Goal: Task Accomplishment & Management: Use online tool/utility

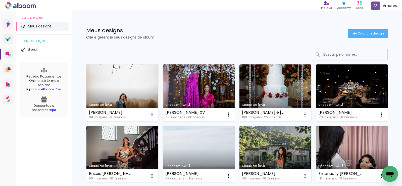
click at [353, 39] on div "Meus designs Crie e gerencie seus designs de álbum Criar um design" at bounding box center [237, 27] width 326 height 33
click at [357, 35] on span "Criar um design" at bounding box center [370, 33] width 26 height 3
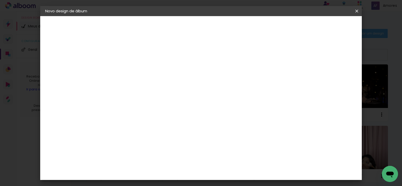
click at [127, 67] on input at bounding box center [127, 68] width 0 height 8
type input "Eduarda Fernandes"
type paper-input "Eduarda Fernandes"
click at [356, 13] on iron-icon at bounding box center [356, 11] width 6 height 5
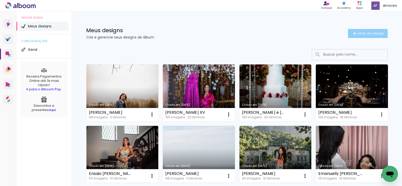
click at [357, 30] on paper-button "Criar um design" at bounding box center [368, 33] width 40 height 9
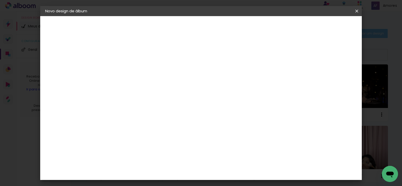
click at [127, 68] on input "Eduarda Fernandes" at bounding box center [127, 68] width 0 height 8
click at [127, 67] on input "Eduarda Fernandes XV" at bounding box center [127, 68] width 0 height 8
type input "M. [PERSON_NAME]"
type paper-input "M. [PERSON_NAME]"
click at [0, 0] on slot "Avançar" at bounding box center [0, 0] width 0 height 0
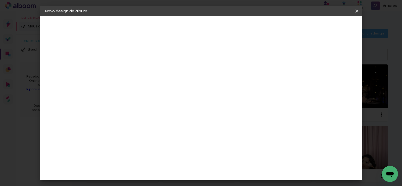
scroll to position [151, 0]
click at [140, 158] on div "Canaan Álbuns" at bounding box center [132, 162] width 16 height 8
click at [0, 0] on slot "Avançar" at bounding box center [0, 0] width 0 height 0
click at [161, 172] on span "30 × 30" at bounding box center [149, 177] width 23 height 10
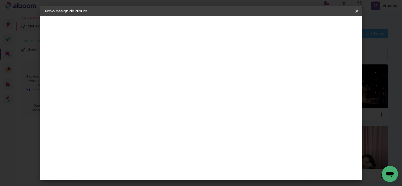
click at [0, 0] on slot "Avançar" at bounding box center [0, 0] width 0 height 0
drag, startPoint x: 334, startPoint y: 29, endPoint x: 315, endPoint y: 33, distance: 19.7
click at [267, 28] on span "Iniciar design" at bounding box center [255, 27] width 23 height 4
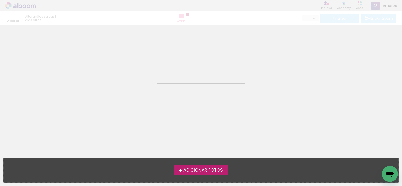
click at [185, 173] on label "Adicionar Fotos" at bounding box center [200, 170] width 53 height 10
click at [0, 0] on input "file" at bounding box center [0, 0] width 0 height 0
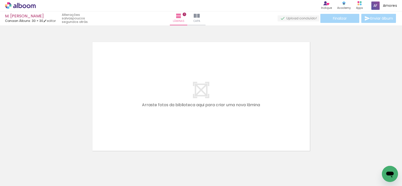
scroll to position [7, 0]
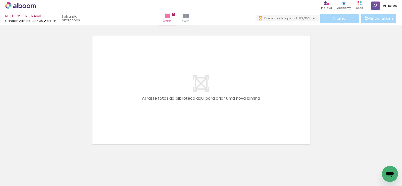
click at [47, 21] on iron-icon at bounding box center [45, 21] width 4 height 4
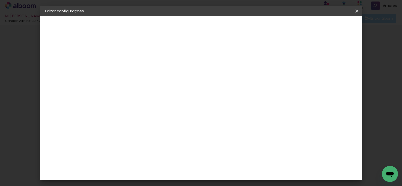
click at [354, 9] on iron-icon at bounding box center [356, 11] width 6 height 5
click at [267, 27] on span "Salvar configurações" at bounding box center [248, 27] width 37 height 4
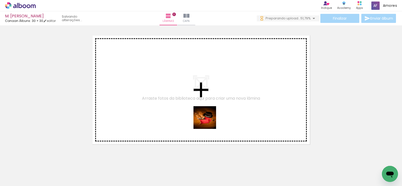
drag, startPoint x: 215, startPoint y: 156, endPoint x: 207, endPoint y: 114, distance: 42.0
click at [207, 114] on quentale-workspace at bounding box center [201, 93] width 402 height 186
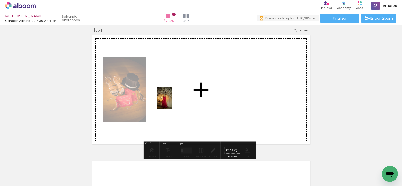
drag, startPoint x: 110, startPoint y: 177, endPoint x: 172, endPoint y: 102, distance: 97.2
click at [172, 102] on quentale-workspace at bounding box center [201, 93] width 402 height 186
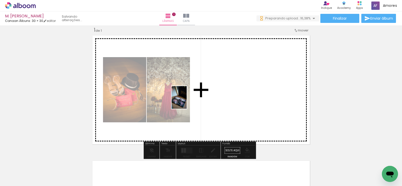
drag, startPoint x: 149, startPoint y: 153, endPoint x: 187, endPoint y: 101, distance: 64.4
click at [187, 101] on quentale-workspace at bounding box center [201, 93] width 402 height 186
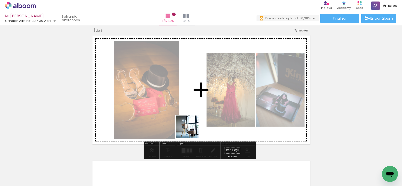
drag, startPoint x: 168, startPoint y: 175, endPoint x: 198, endPoint y: 112, distance: 70.5
click at [198, 112] on quentale-workspace at bounding box center [201, 93] width 402 height 186
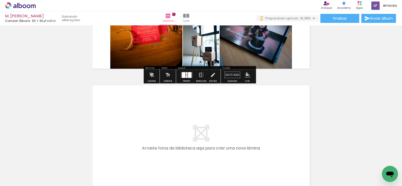
scroll to position [107, 0]
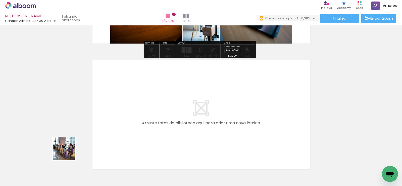
drag, startPoint x: 49, startPoint y: 169, endPoint x: 90, endPoint y: 168, distance: 41.4
click at [104, 116] on quentale-workspace at bounding box center [201, 93] width 402 height 186
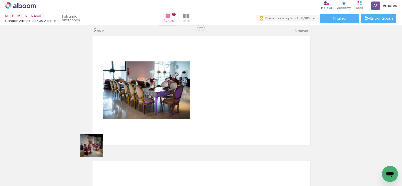
scroll to position [132, 0]
drag, startPoint x: 95, startPoint y: 149, endPoint x: 221, endPoint y: 131, distance: 127.3
click at [145, 97] on quentale-workspace at bounding box center [201, 93] width 402 height 186
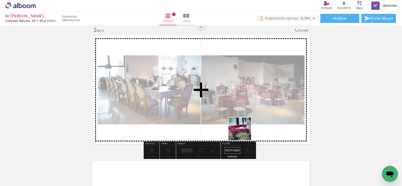
drag, startPoint x: 245, startPoint y: 146, endPoint x: 269, endPoint y: 149, distance: 23.3
click at [239, 111] on quentale-workspace at bounding box center [201, 93] width 402 height 186
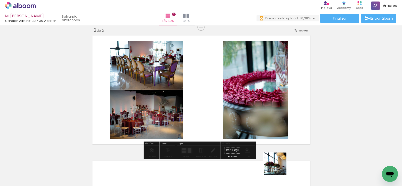
drag, startPoint x: 279, startPoint y: 167, endPoint x: 289, endPoint y: 142, distance: 27.6
click at [260, 103] on quentale-workspace at bounding box center [201, 93] width 402 height 186
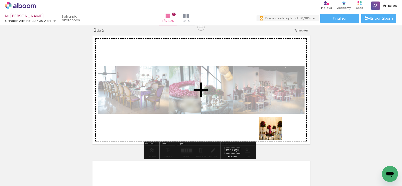
drag, startPoint x: 311, startPoint y: 174, endPoint x: 317, endPoint y: 164, distance: 11.8
click at [262, 115] on quentale-workspace at bounding box center [201, 93] width 402 height 186
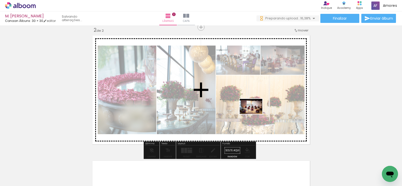
drag, startPoint x: 333, startPoint y: 170, endPoint x: 191, endPoint y: 128, distance: 148.7
click at [250, 108] on quentale-workspace at bounding box center [201, 93] width 402 height 186
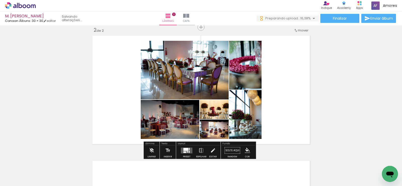
scroll to position [0, 195]
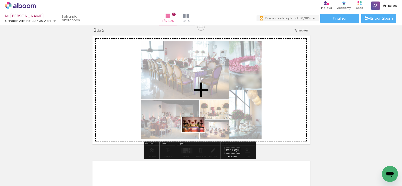
drag, startPoint x: 197, startPoint y: 173, endPoint x: 198, endPoint y: 121, distance: 52.5
click at [198, 121] on quentale-workspace at bounding box center [201, 93] width 402 height 186
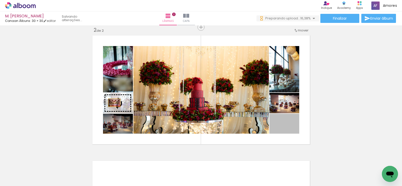
drag, startPoint x: 293, startPoint y: 130, endPoint x: 112, endPoint y: 102, distance: 183.3
click at [0, 0] on slot at bounding box center [0, 0] width 0 height 0
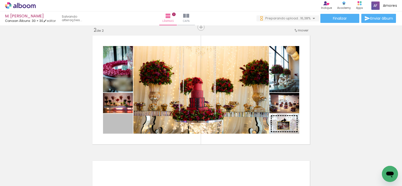
drag, startPoint x: 127, startPoint y: 129, endPoint x: 281, endPoint y: 125, distance: 154.2
click at [0, 0] on slot at bounding box center [0, 0] width 0 height 0
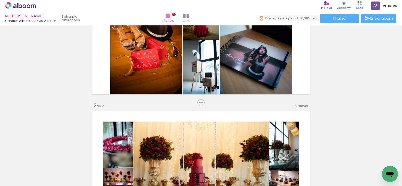
scroll to position [6, 0]
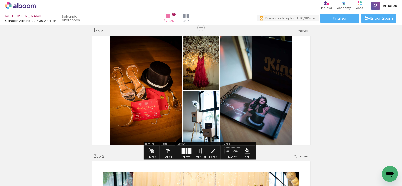
click at [181, 151] on quentale-layouter at bounding box center [187, 151] width 12 height 6
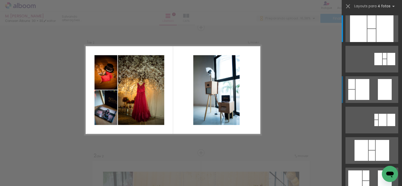
scroll to position [7, 0]
click at [381, 93] on div at bounding box center [385, 89] width 14 height 21
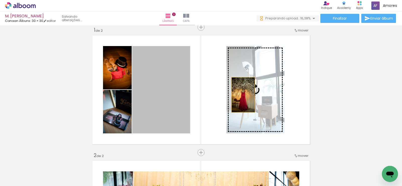
drag, startPoint x: 160, startPoint y: 111, endPoint x: 257, endPoint y: 91, distance: 98.9
click at [0, 0] on slot at bounding box center [0, 0] width 0 height 0
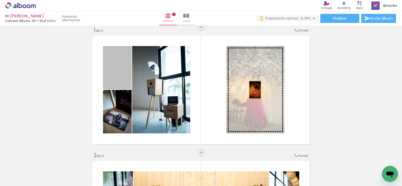
drag, startPoint x: 119, startPoint y: 79, endPoint x: 253, endPoint y: 90, distance: 133.9
click at [0, 0] on slot at bounding box center [0, 0] width 0 height 0
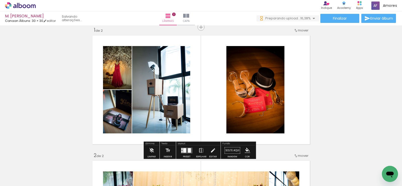
click at [200, 149] on iron-icon at bounding box center [201, 150] width 6 height 10
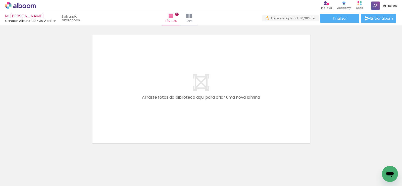
scroll to position [0, 640]
drag, startPoint x: 143, startPoint y: 169, endPoint x: 164, endPoint y: 172, distance: 21.1
click at [151, 110] on quentale-workspace at bounding box center [201, 93] width 402 height 186
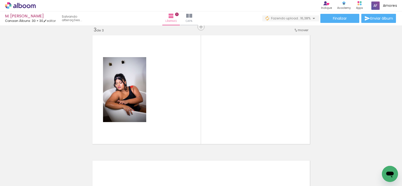
scroll to position [257, 0]
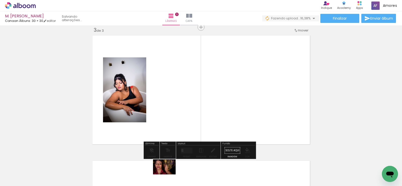
drag, startPoint x: 171, startPoint y: 164, endPoint x: 168, endPoint y: 174, distance: 10.3
click at [168, 174] on div at bounding box center [169, 168] width 25 height 17
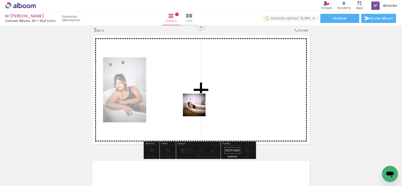
drag, startPoint x: 201, startPoint y: 171, endPoint x: 209, endPoint y: 131, distance: 41.0
click at [197, 99] on quentale-workspace at bounding box center [201, 93] width 402 height 186
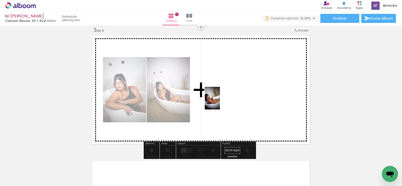
drag, startPoint x: 228, startPoint y: 167, endPoint x: 228, endPoint y: 121, distance: 46.4
click at [220, 99] on quentale-workspace at bounding box center [201, 93] width 402 height 186
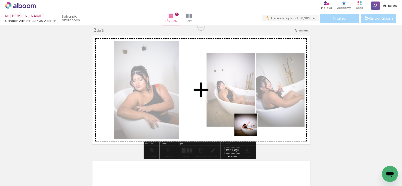
drag, startPoint x: 256, startPoint y: 158, endPoint x: 248, endPoint y: 107, distance: 51.6
click at [248, 107] on quentale-workspace at bounding box center [201, 93] width 402 height 186
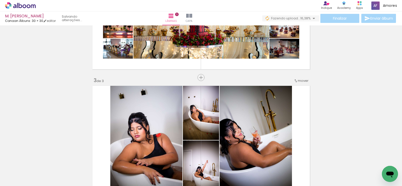
scroll to position [156, 0]
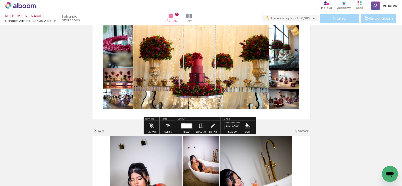
click at [341, 113] on div "Inserir lâmina 1 de 3 Inserir lâmina 2 de 3 Inserir lâmina 3 de 3" at bounding box center [201, 121] width 402 height 500
drag, startPoint x: 304, startPoint y: 123, endPoint x: 298, endPoint y: 116, distance: 8.9
click at [304, 122] on div "Inserir lâmina 1 de 3 Inserir lâmina 2 de 3 Inserir lâmina 3 de 3" at bounding box center [201, 121] width 402 height 500
click at [297, 115] on quentale-layouter at bounding box center [200, 65] width 221 height 112
click at [257, 123] on div "Inserir lâmina 1 de 3 Inserir lâmina 2 de 3 Inserir lâmina 3 de 3" at bounding box center [201, 121] width 402 height 500
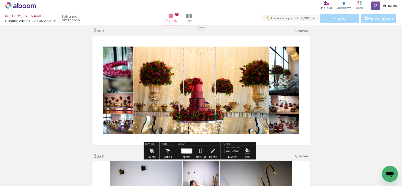
scroll to position [56, 0]
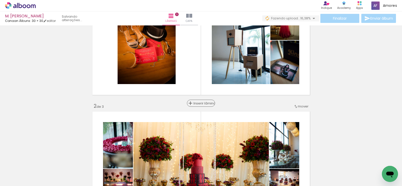
click at [199, 102] on span "Inserir lâmina" at bounding box center [203, 102] width 20 height 3
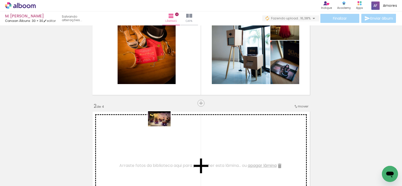
drag, startPoint x: 128, startPoint y: 171, endPoint x: 163, endPoint y: 126, distance: 56.7
click at [163, 126] on quentale-workspace at bounding box center [201, 93] width 402 height 186
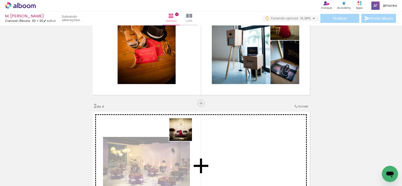
drag, startPoint x: 161, startPoint y: 168, endPoint x: 191, endPoint y: 128, distance: 50.1
click at [191, 128] on quentale-workspace at bounding box center [201, 93] width 402 height 186
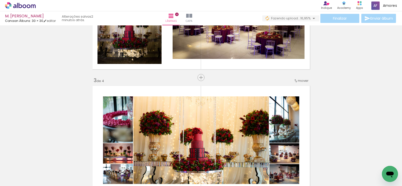
scroll to position [181, 0]
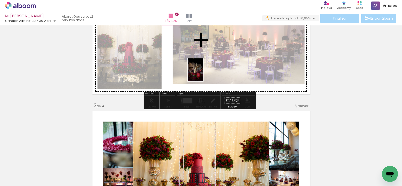
drag, startPoint x: 171, startPoint y: 167, endPoint x: 203, endPoint y: 73, distance: 99.4
click at [203, 73] on quentale-workspace at bounding box center [201, 93] width 402 height 186
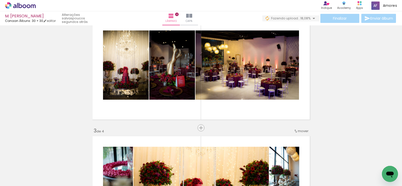
scroll to position [0, 2841]
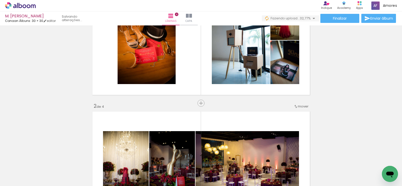
scroll to position [81, 0]
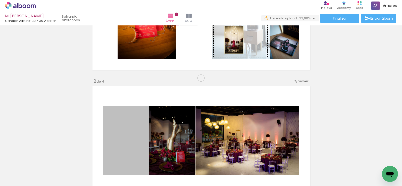
drag, startPoint x: 124, startPoint y: 139, endPoint x: 232, endPoint y: 40, distance: 146.6
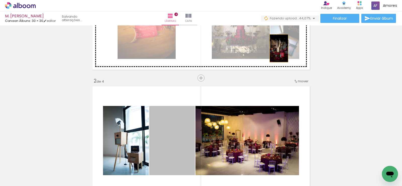
drag, startPoint x: 179, startPoint y: 134, endPoint x: 277, endPoint y: 48, distance: 129.9
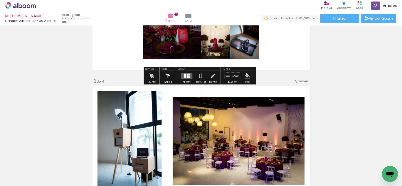
scroll to position [31, 0]
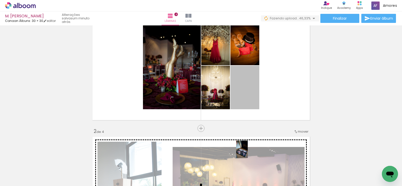
drag, startPoint x: 240, startPoint y: 89, endPoint x: 240, endPoint y: 149, distance: 60.2
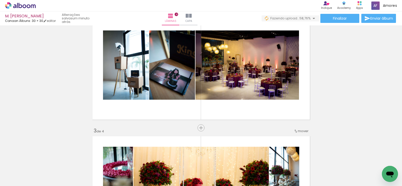
scroll to position [206, 0]
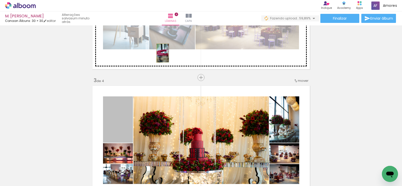
drag, startPoint x: 121, startPoint y: 128, endPoint x: 160, endPoint y: 53, distance: 84.7
click at [160, 53] on div "Inserir lâmina 1 de 4 Inserir lâmina 2 de 4 Inserir lâmina 3 de 4 Inserir lâmin…" at bounding box center [201, 133] width 402 height 625
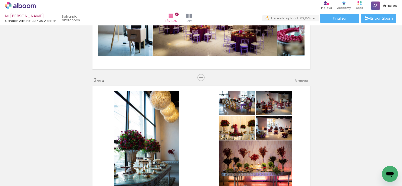
scroll to position [181, 0]
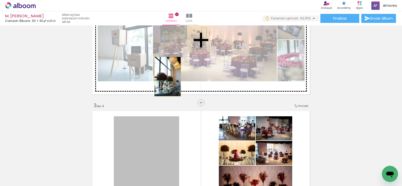
drag, startPoint x: 131, startPoint y: 143, endPoint x: 165, endPoint y: 76, distance: 74.9
click at [165, 76] on div "Inserir lâmina 1 de 4 Inserir lâmina 2 de 4 Inserir lâmina 3 de 4 Inserir lâmin…" at bounding box center [201, 158] width 402 height 625
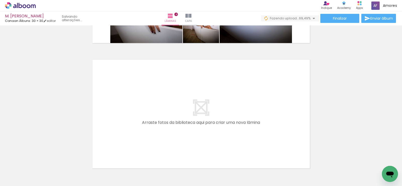
scroll to position [0, 310]
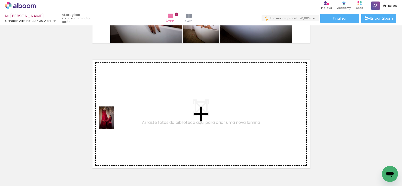
drag, startPoint x: 53, startPoint y: 174, endPoint x: 115, endPoint y: 120, distance: 82.4
click at [115, 120] on quentale-workspace at bounding box center [201, 93] width 402 height 186
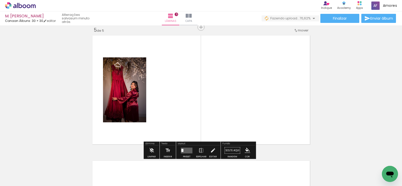
scroll to position [0, 334]
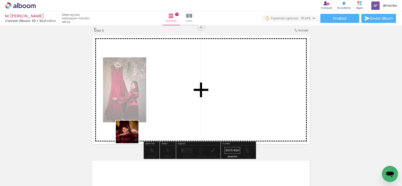
drag, startPoint x: 100, startPoint y: 159, endPoint x: 131, endPoint y: 152, distance: 32.3
click at [150, 120] on quentale-workspace at bounding box center [201, 93] width 402 height 186
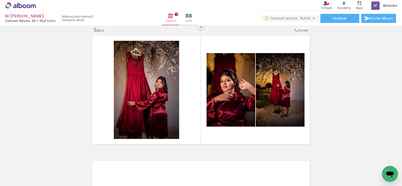
scroll to position [0, 414]
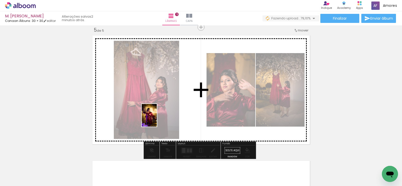
drag, startPoint x: 114, startPoint y: 170, endPoint x: 117, endPoint y: 173, distance: 4.1
click at [160, 116] on quentale-workspace at bounding box center [201, 93] width 402 height 186
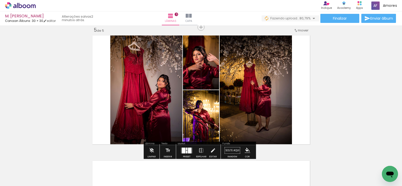
scroll to position [607, 0]
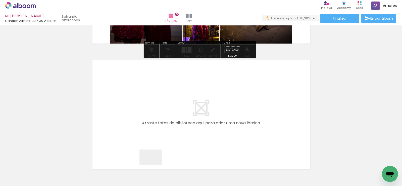
drag, startPoint x: 154, startPoint y: 164, endPoint x: 114, endPoint y: 165, distance: 39.9
click at [166, 135] on quentale-workspace at bounding box center [201, 93] width 402 height 186
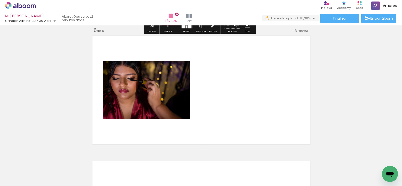
scroll to position [632, 0]
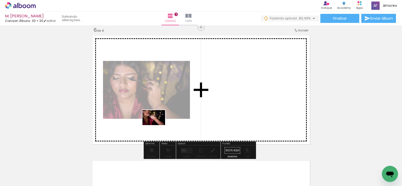
drag, startPoint x: 103, startPoint y: 170, endPoint x: 157, endPoint y: 125, distance: 70.8
click at [157, 125] on quentale-workspace at bounding box center [201, 93] width 402 height 186
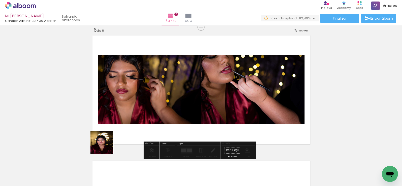
drag, startPoint x: 71, startPoint y: 171, endPoint x: 58, endPoint y: 163, distance: 15.1
click at [145, 119] on quentale-workspace at bounding box center [201, 93] width 402 height 186
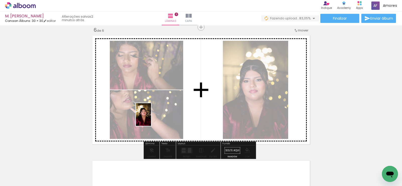
drag, startPoint x: 42, startPoint y: 171, endPoint x: 151, endPoint y: 118, distance: 121.1
click at [151, 118] on quentale-workspace at bounding box center [201, 93] width 402 height 186
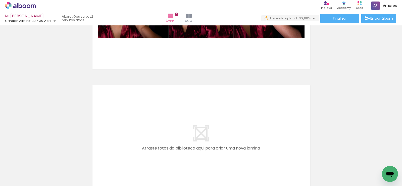
scroll to position [0, 365]
drag, startPoint x: 111, startPoint y: 163, endPoint x: 126, endPoint y: 167, distance: 15.3
click at [122, 135] on quentale-workspace at bounding box center [201, 93] width 402 height 186
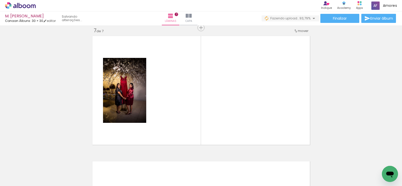
scroll to position [757, 0]
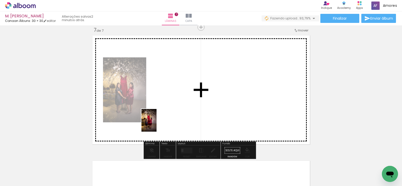
drag, startPoint x: 152, startPoint y: 135, endPoint x: 172, endPoint y: 152, distance: 26.3
click at [157, 123] on quentale-workspace at bounding box center [201, 93] width 402 height 186
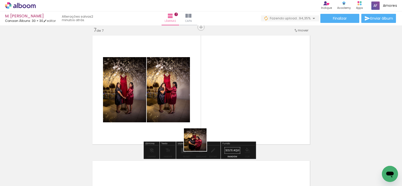
drag, startPoint x: 199, startPoint y: 143, endPoint x: 219, endPoint y: 159, distance: 25.2
click at [205, 108] on quentale-workspace at bounding box center [201, 93] width 402 height 186
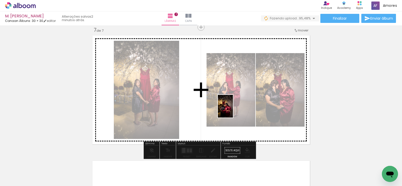
drag, startPoint x: 232, startPoint y: 124, endPoint x: 233, endPoint y: 110, distance: 13.8
click at [233, 110] on quentale-workspace at bounding box center [201, 93] width 402 height 186
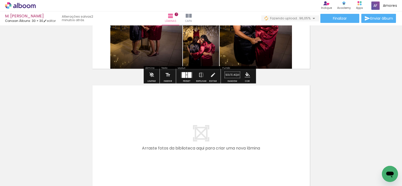
scroll to position [857, 0]
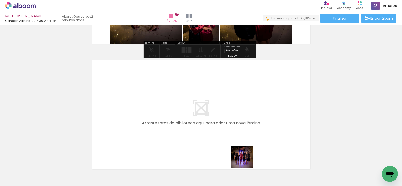
drag, startPoint x: 248, startPoint y: 171, endPoint x: 285, endPoint y: 174, distance: 36.8
click at [225, 122] on quentale-workspace at bounding box center [201, 93] width 402 height 186
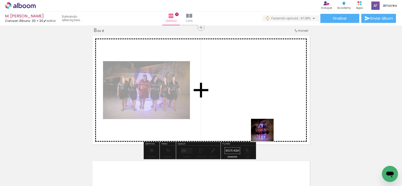
scroll to position [882, 0]
drag, startPoint x: 279, startPoint y: 161, endPoint x: 291, endPoint y: 162, distance: 12.8
click at [249, 112] on quentale-workspace at bounding box center [201, 93] width 402 height 186
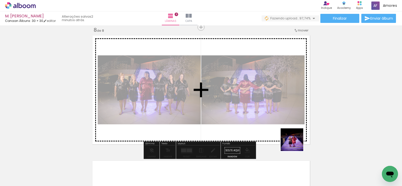
drag, startPoint x: 295, startPoint y: 143, endPoint x: 254, endPoint y: 110, distance: 53.1
click at [256, 111] on quentale-workspace at bounding box center [201, 93] width 402 height 186
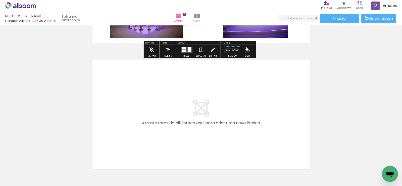
scroll to position [1007, 0]
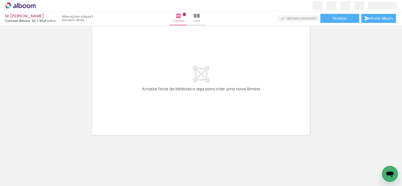
scroll to position [0, 1453]
drag, startPoint x: 96, startPoint y: 154, endPoint x: 109, endPoint y: 165, distance: 17.3
click at [109, 106] on quentale-workspace at bounding box center [201, 93] width 402 height 186
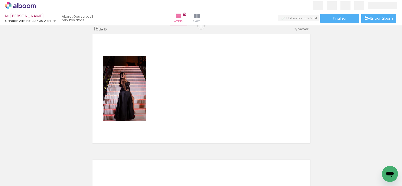
scroll to position [1757, 0]
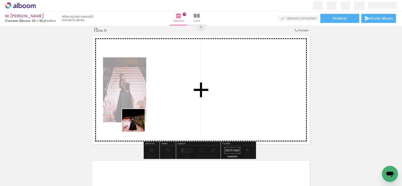
drag, startPoint x: 132, startPoint y: 151, endPoint x: 143, endPoint y: 170, distance: 22.5
click at [141, 105] on quentale-workspace at bounding box center [201, 93] width 402 height 186
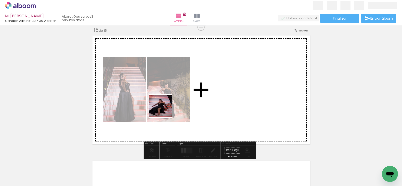
drag, startPoint x: 161, startPoint y: 125, endPoint x: 161, endPoint y: 97, distance: 27.6
click at [166, 99] on quentale-workspace at bounding box center [201, 93] width 402 height 186
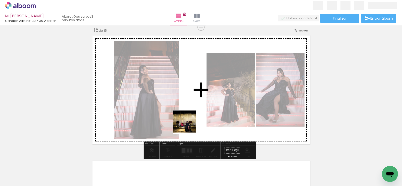
drag, startPoint x: 185, startPoint y: 145, endPoint x: 201, endPoint y: 170, distance: 29.7
click at [190, 116] on quentale-workspace at bounding box center [201, 93] width 402 height 186
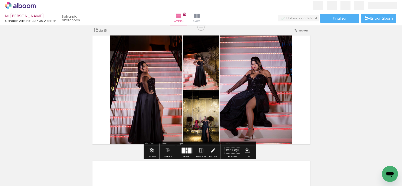
drag, startPoint x: 203, startPoint y: 170, endPoint x: 202, endPoint y: 125, distance: 45.0
click at [212, 110] on quentale-workspace at bounding box center [201, 93] width 402 height 186
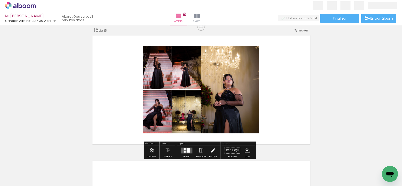
scroll to position [1782, 0]
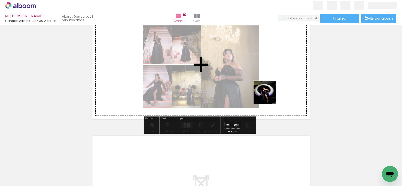
drag, startPoint x: 255, startPoint y: 169, endPoint x: 268, endPoint y: 92, distance: 78.0
click at [268, 92] on quentale-workspace at bounding box center [201, 93] width 402 height 186
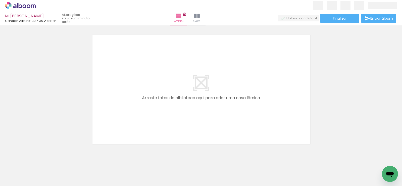
scroll to position [1891, 0]
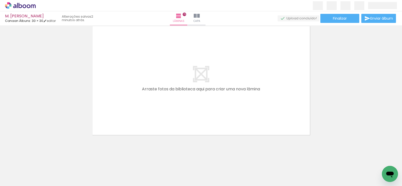
scroll to position [0, 3018]
